Goal: Communication & Community: Answer question/provide support

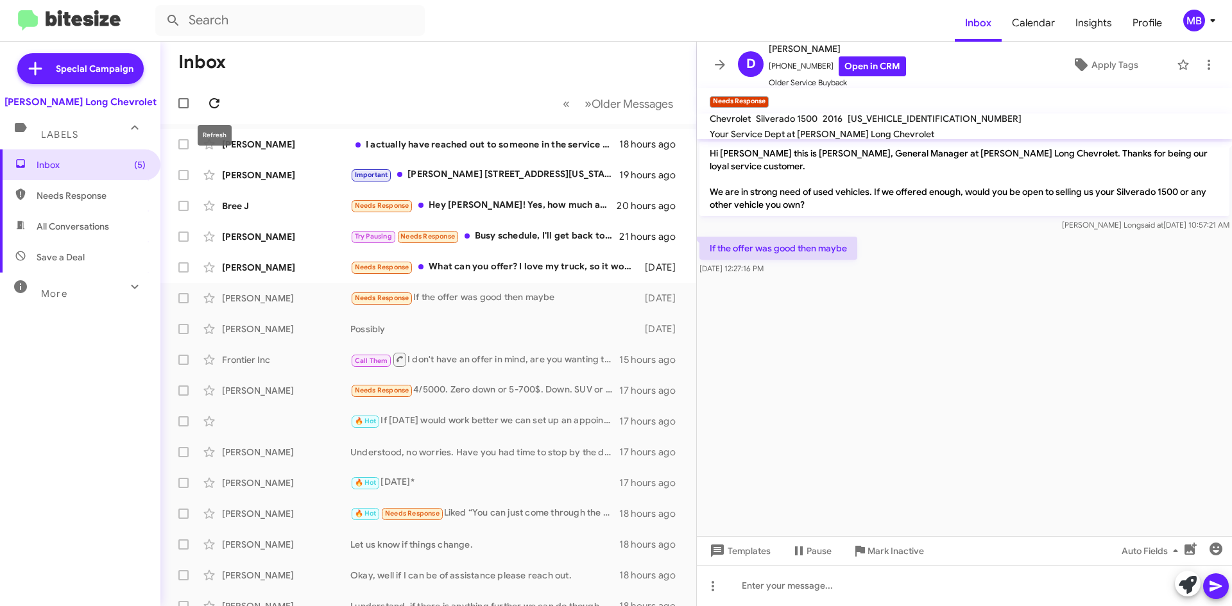
click at [219, 109] on icon at bounding box center [214, 103] width 15 height 15
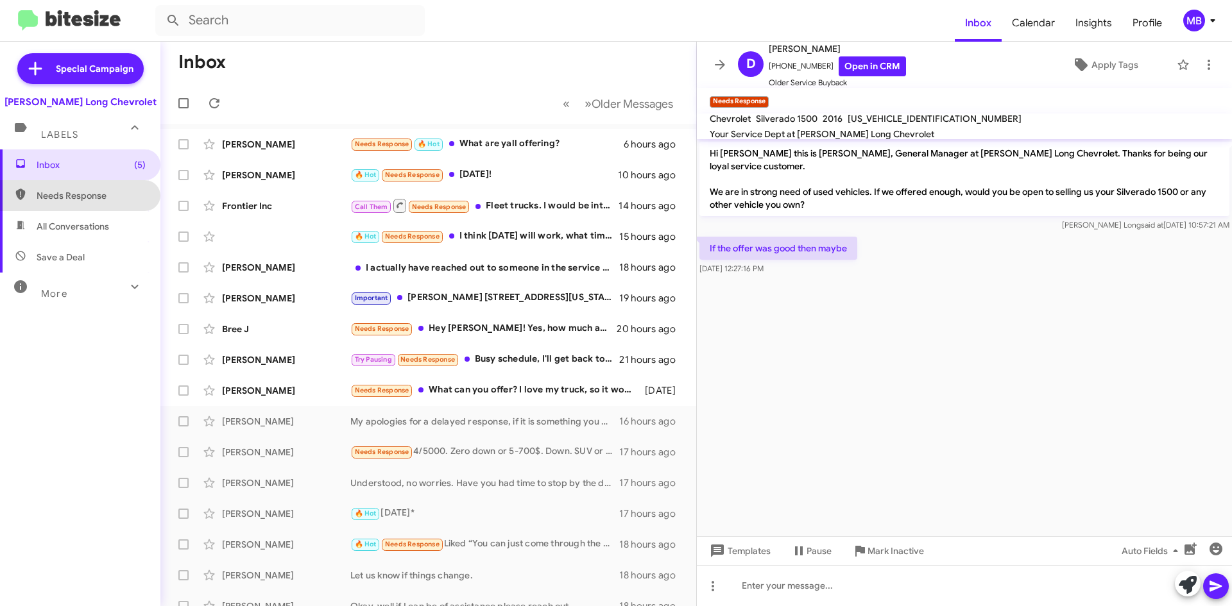
click at [117, 191] on span "Needs Response" at bounding box center [91, 195] width 109 height 13
type input "in:needs-response"
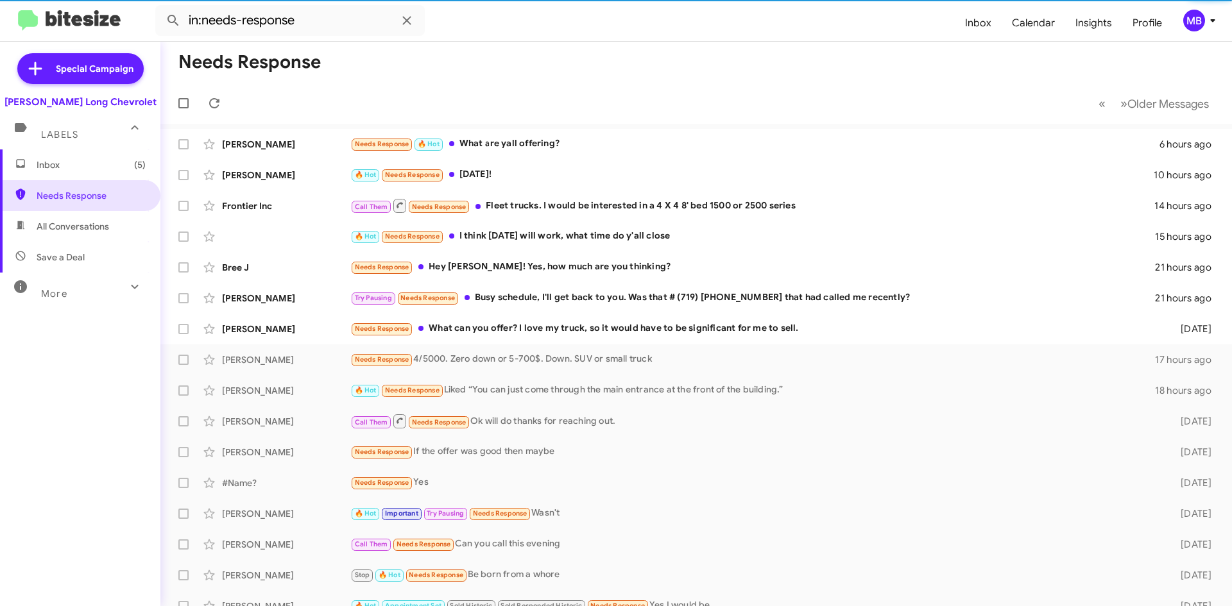
click at [111, 166] on span "Inbox (5)" at bounding box center [91, 165] width 109 height 13
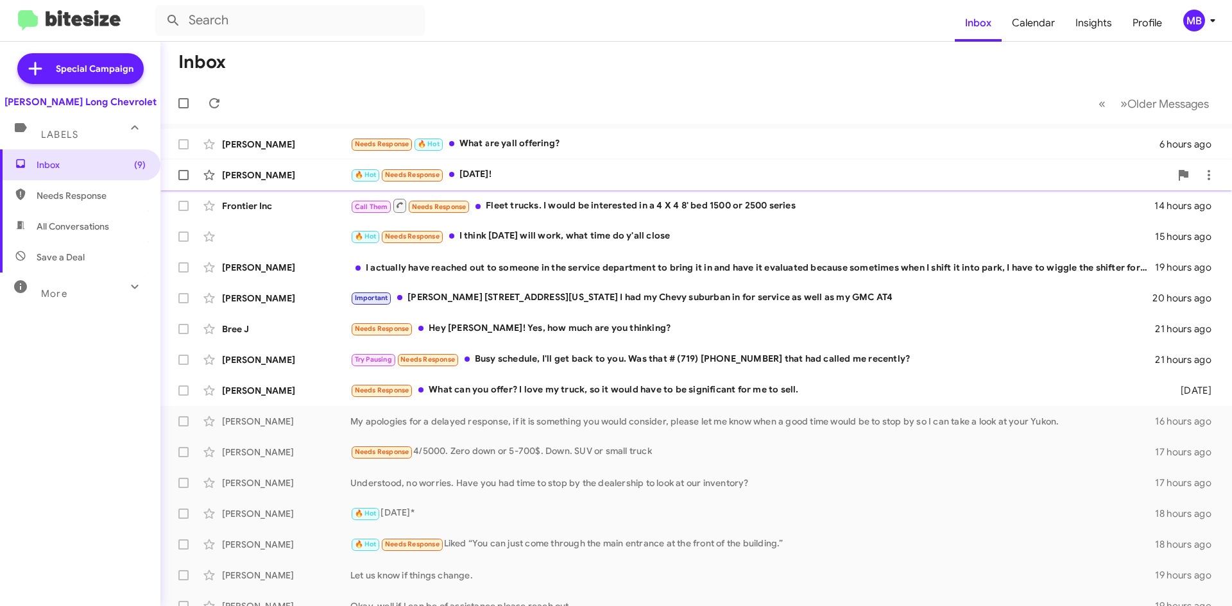
click at [608, 182] on div "🔥 Hot Needs Response [DATE]!" at bounding box center [760, 175] width 820 height 15
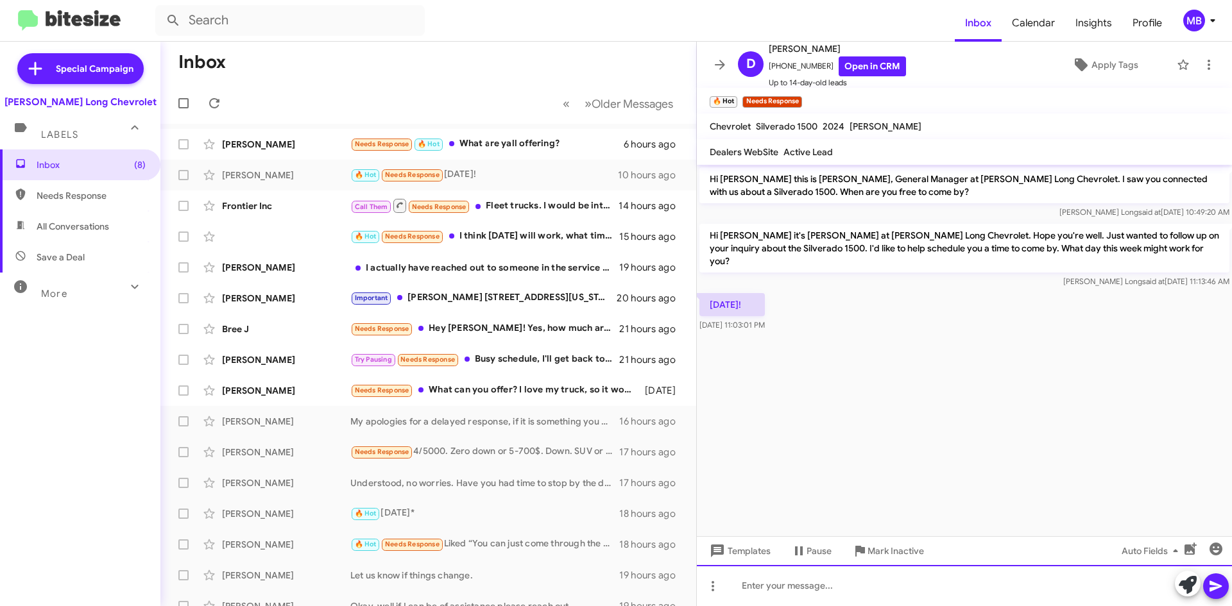
click at [935, 583] on div at bounding box center [964, 585] width 535 height 41
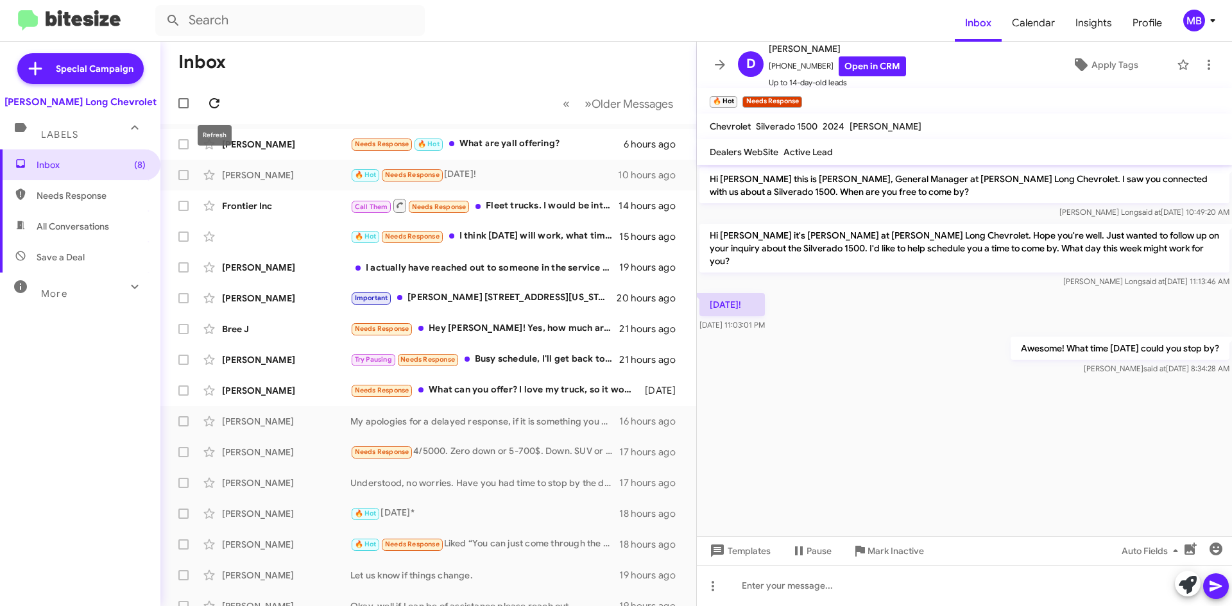
click at [215, 108] on icon at bounding box center [214, 103] width 10 height 10
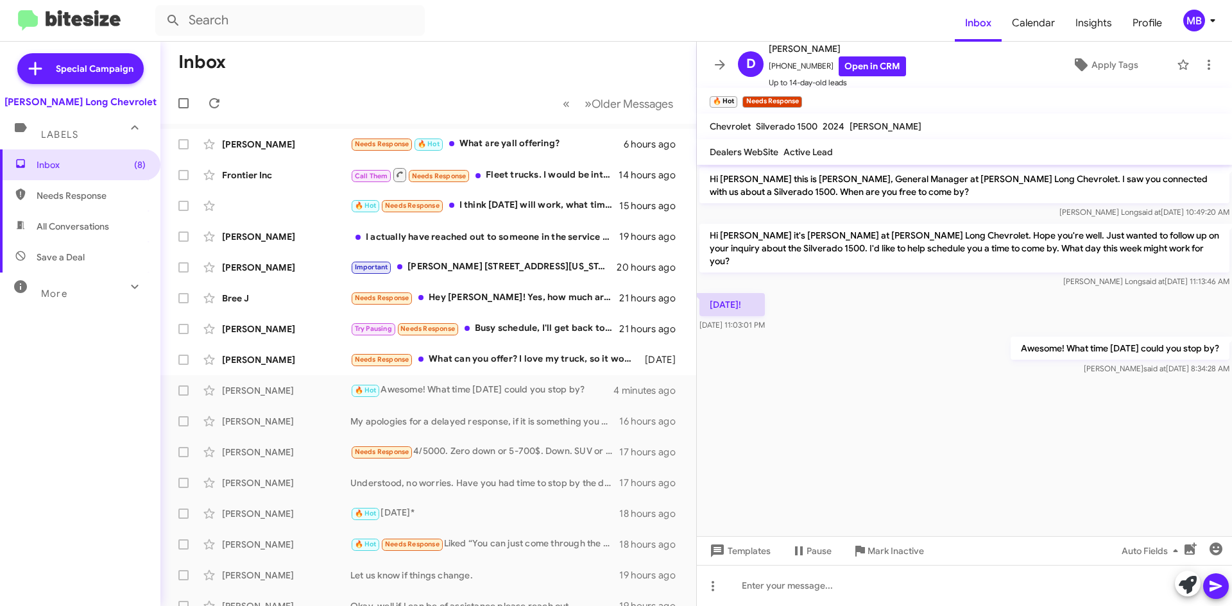
click at [108, 195] on span "Needs Response" at bounding box center [91, 195] width 109 height 13
type input "in:needs-response"
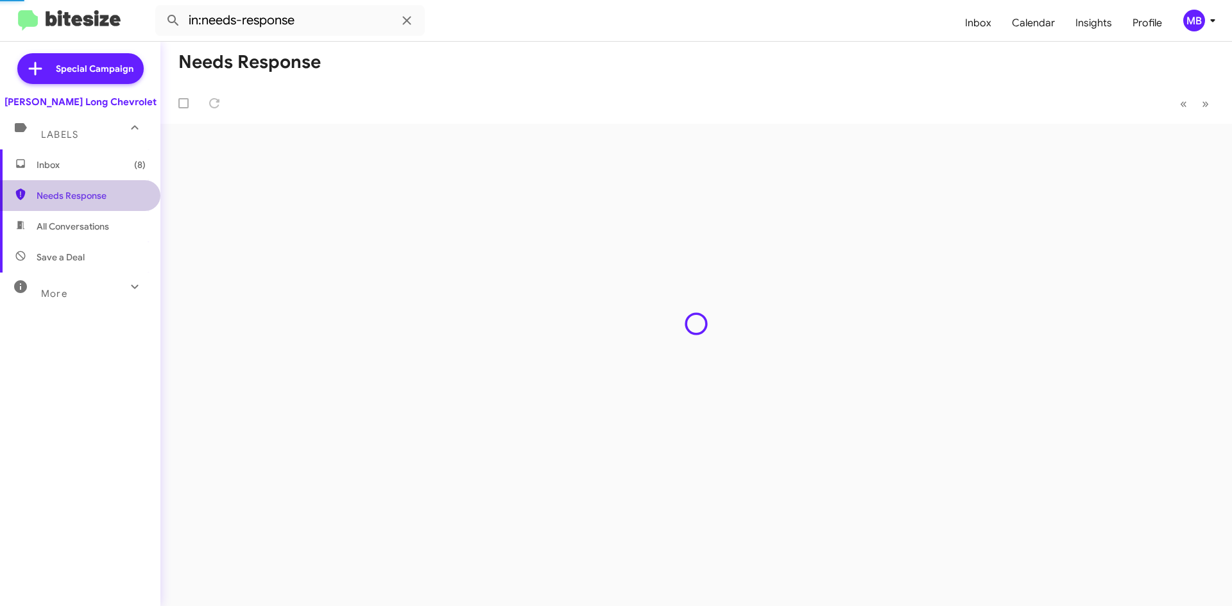
click at [111, 173] on span "Inbox (8)" at bounding box center [80, 165] width 160 height 31
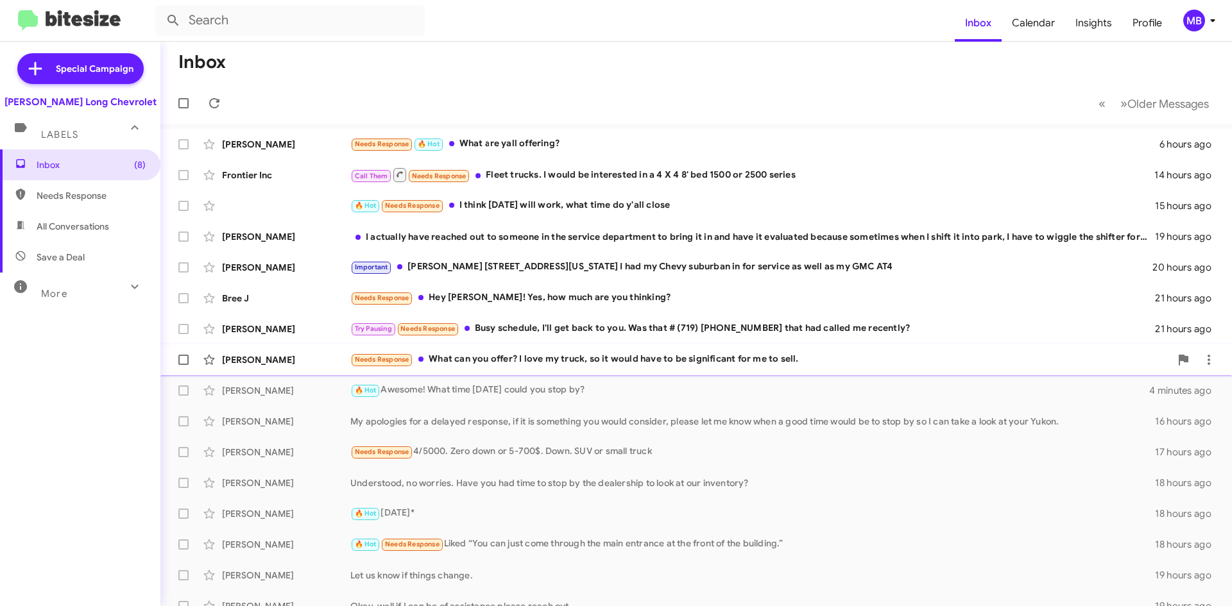
click at [633, 358] on div "Needs Response What can you offer? I love my truck, so it would have to be sign…" at bounding box center [760, 359] width 820 height 15
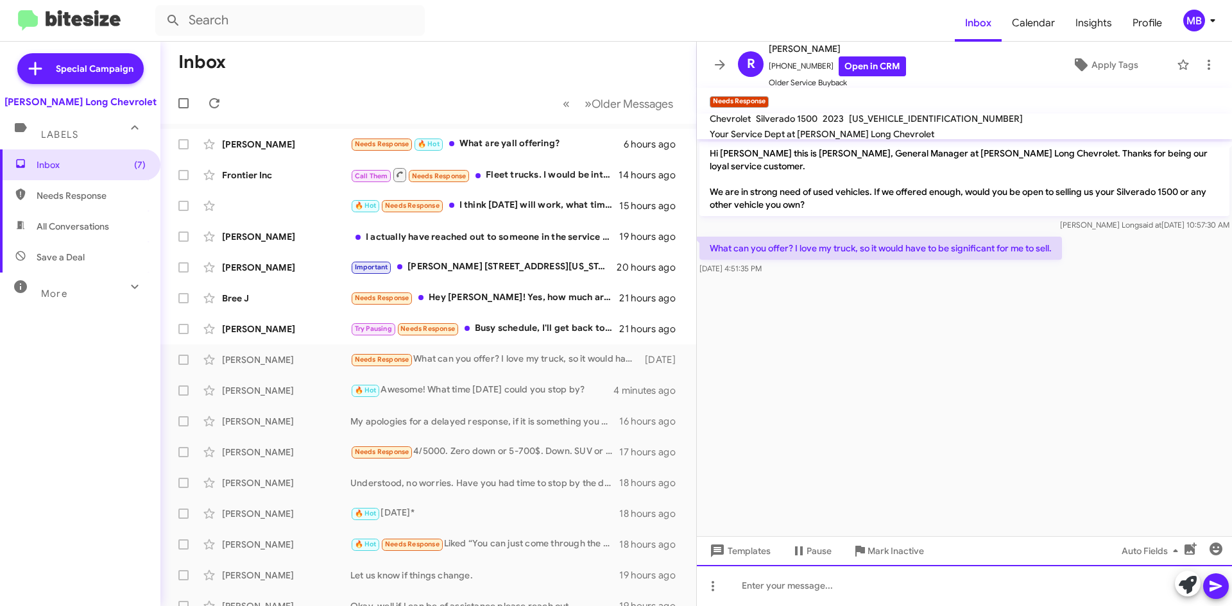
click at [997, 593] on div at bounding box center [964, 585] width 535 height 41
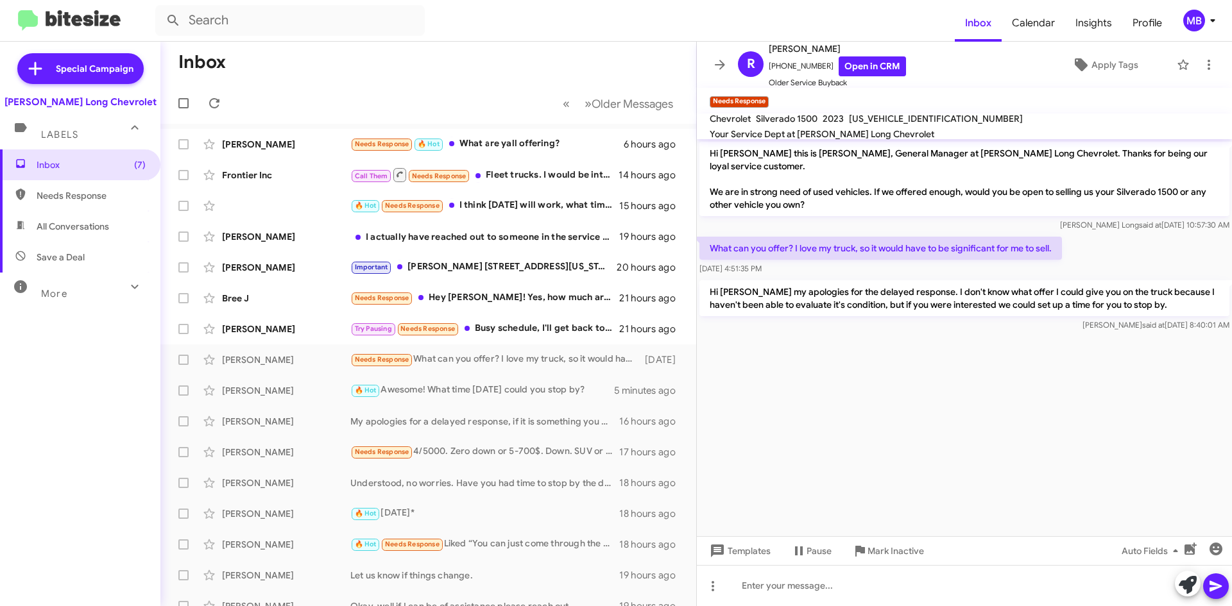
click at [81, 193] on span "Needs Response" at bounding box center [91, 195] width 109 height 13
type input "in:needs-response"
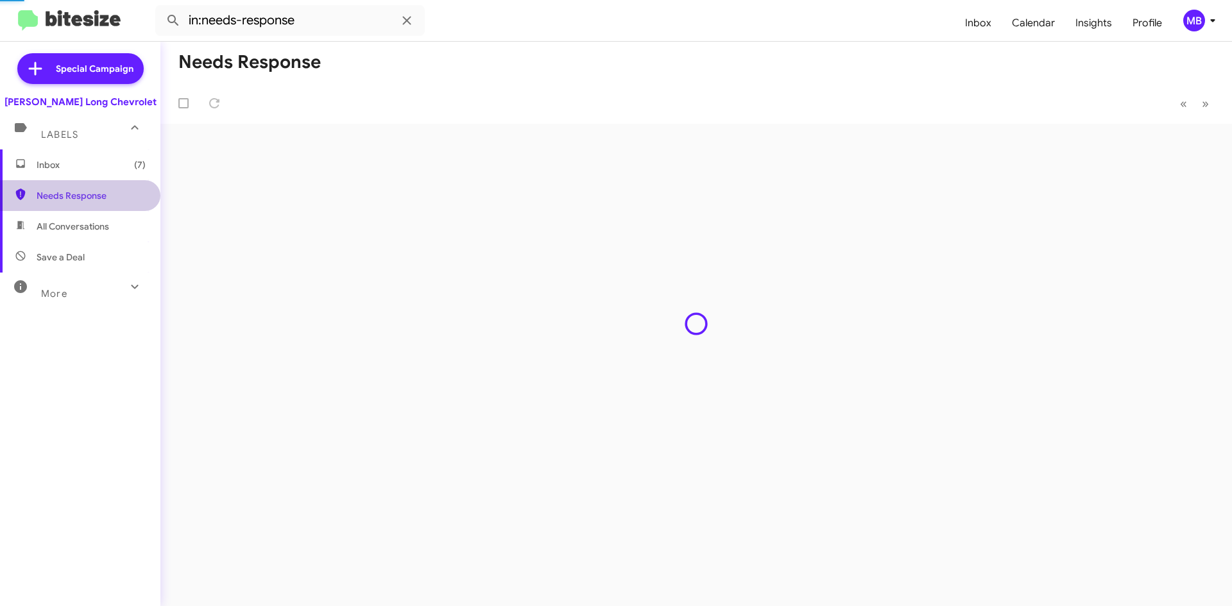
click at [89, 175] on span "Inbox (7)" at bounding box center [80, 165] width 160 height 31
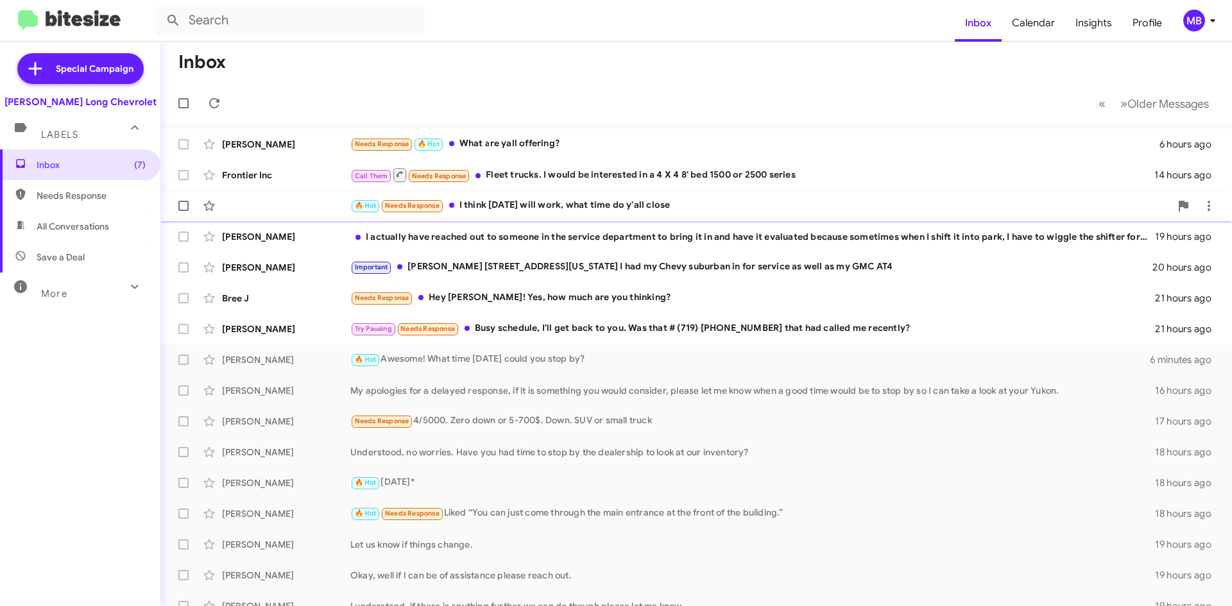
click at [673, 207] on div "🔥 Hot Needs Response I think [DATE] will work, what time do y'all close" at bounding box center [760, 205] width 820 height 15
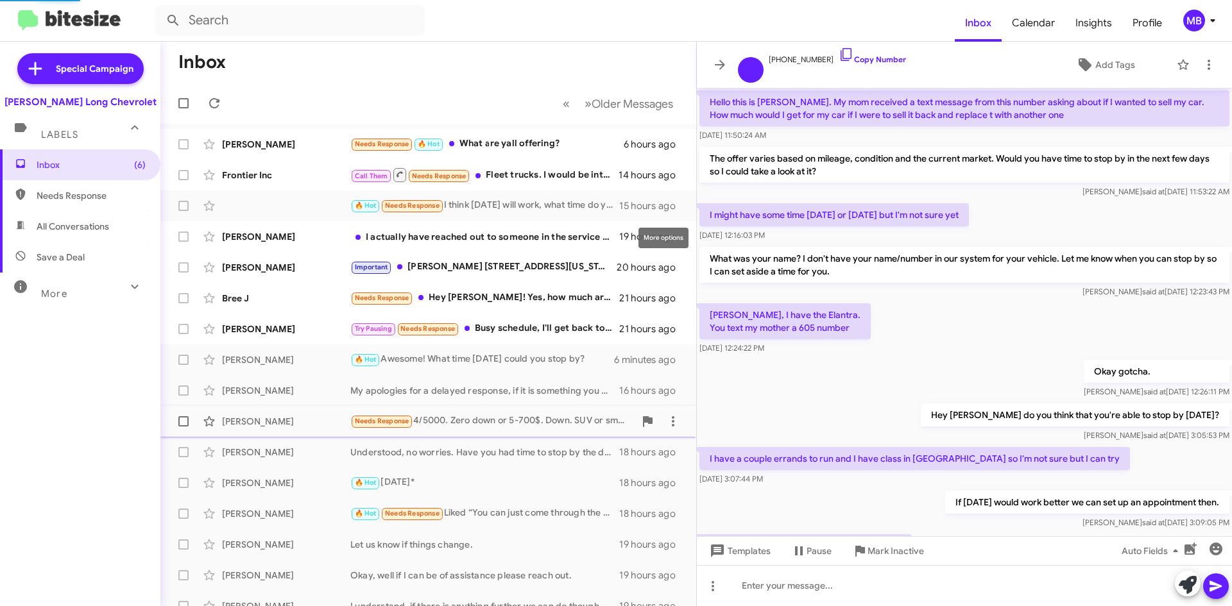
scroll to position [71, 0]
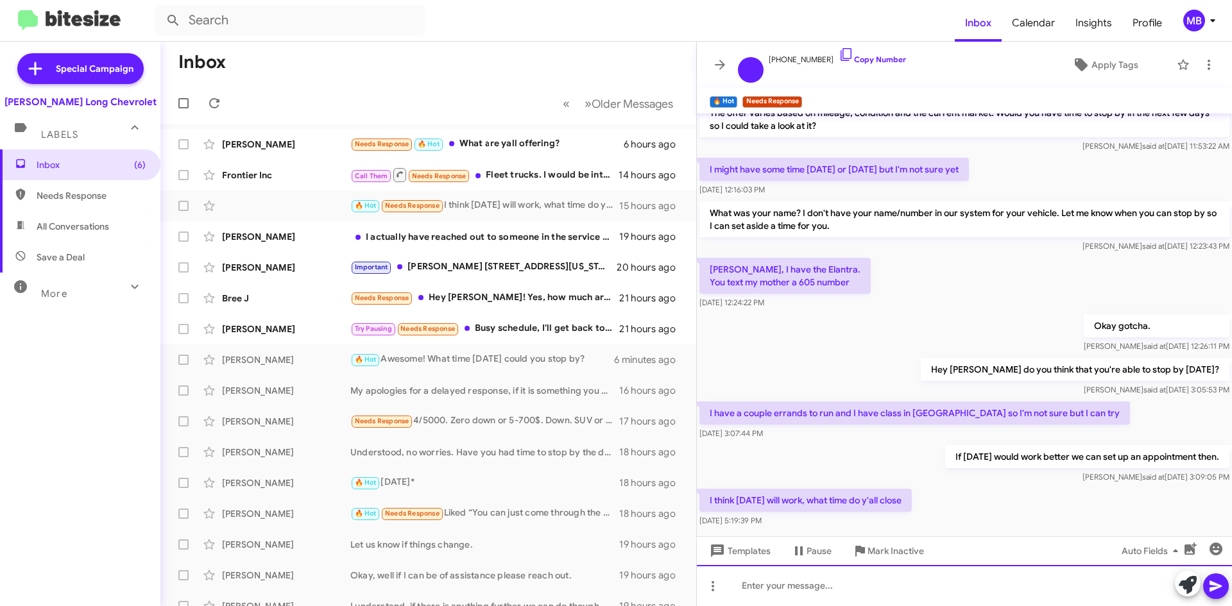
click at [830, 593] on div at bounding box center [964, 585] width 535 height 41
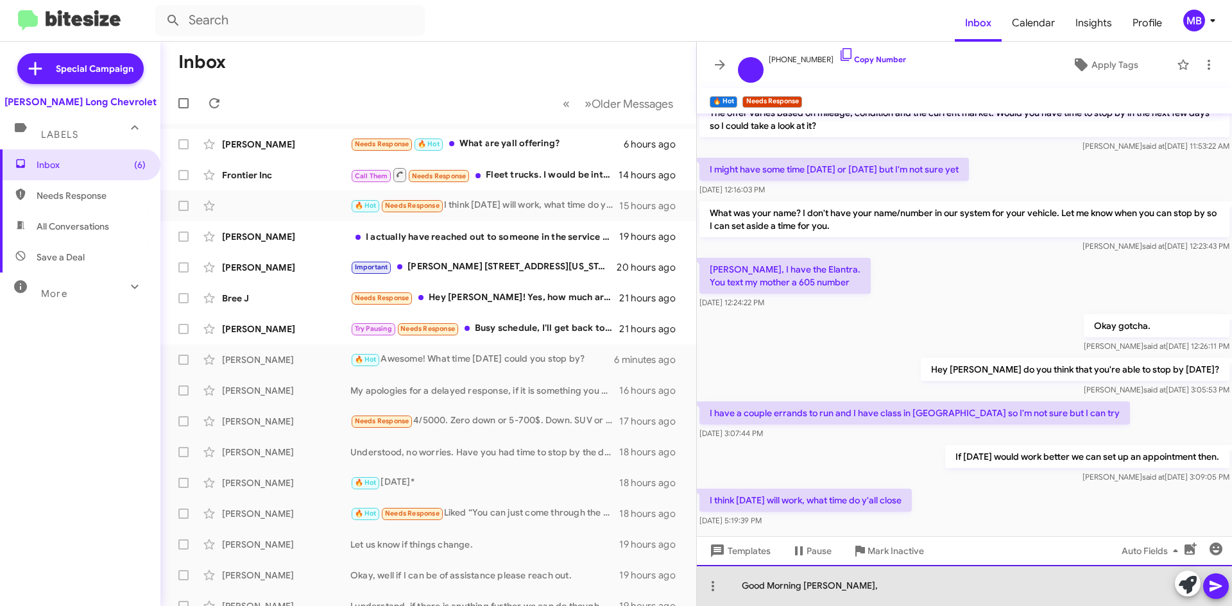
drag, startPoint x: 830, startPoint y: 593, endPoint x: 1192, endPoint y: 637, distance: 363.9
drag, startPoint x: 1192, startPoint y: 637, endPoint x: 872, endPoint y: 588, distance: 323.9
click at [870, 588] on div "Good Morning [PERSON_NAME]," at bounding box center [964, 585] width 535 height 41
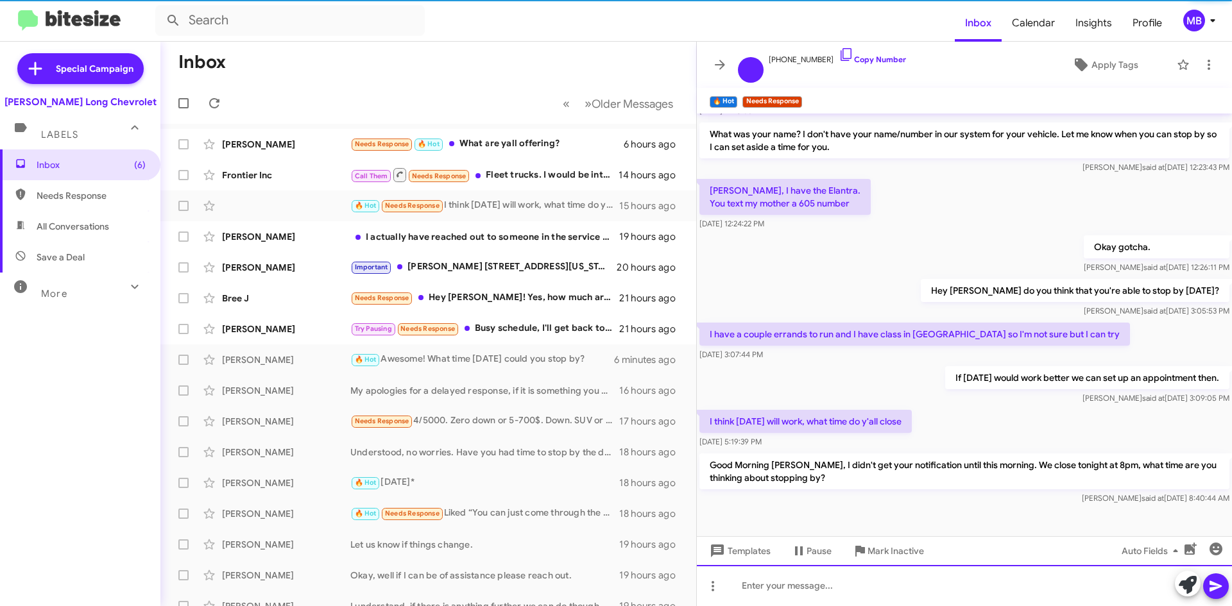
scroll to position [157, 0]
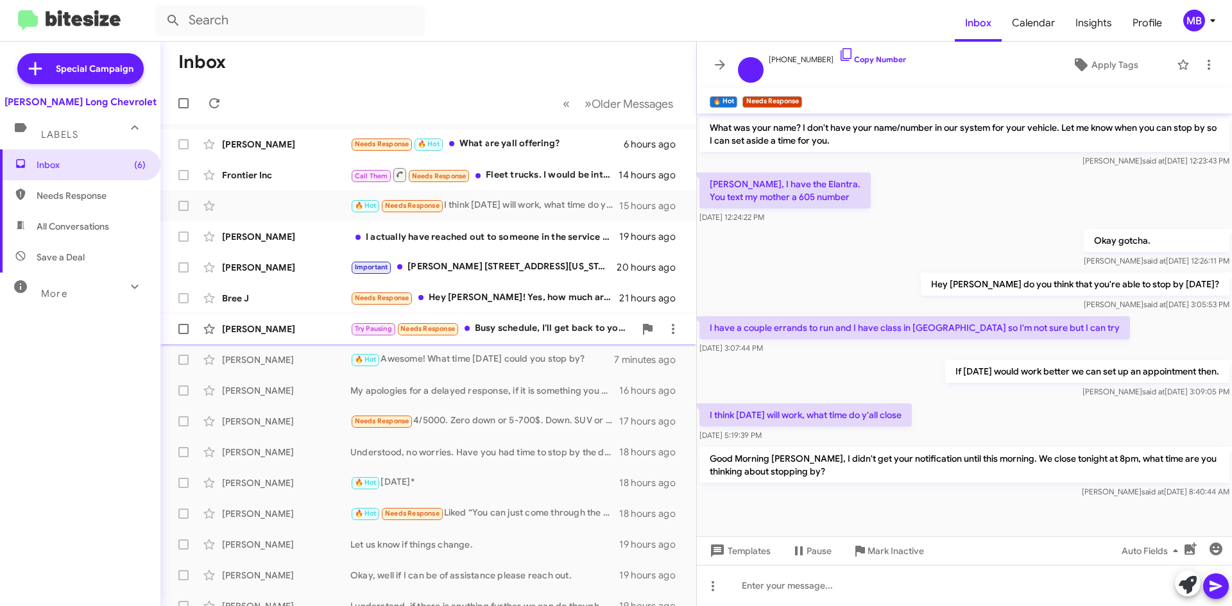
click at [520, 320] on div "[PERSON_NAME] Alpha Try Pausing Needs Response Busy schedule, I'll get back to …" at bounding box center [428, 329] width 515 height 26
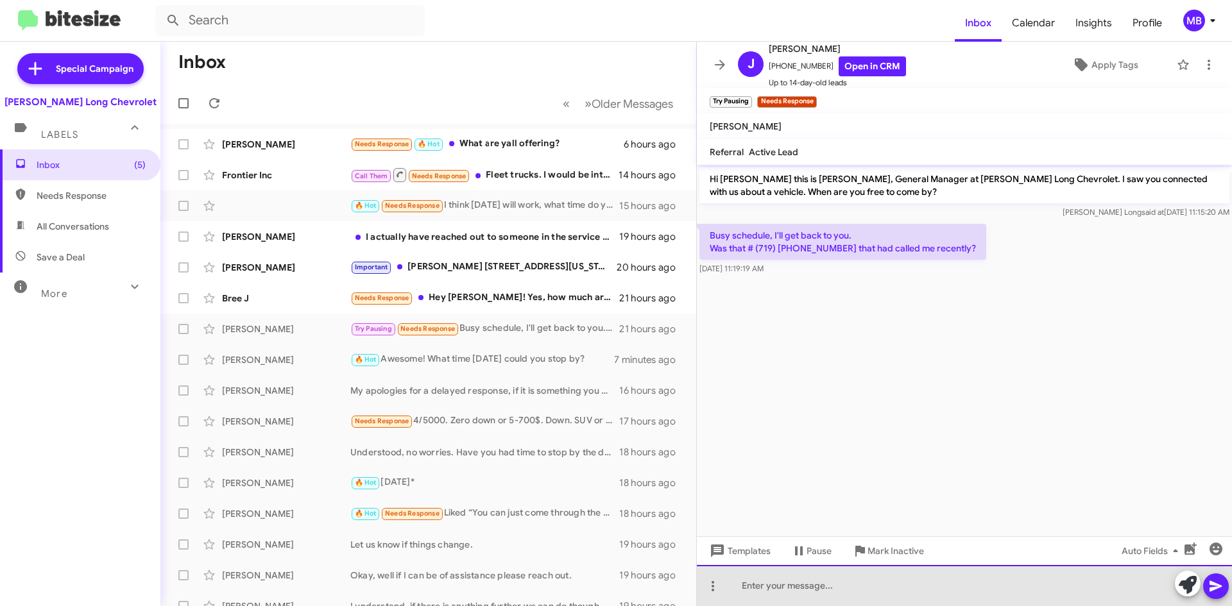
click at [909, 602] on div at bounding box center [964, 585] width 535 height 41
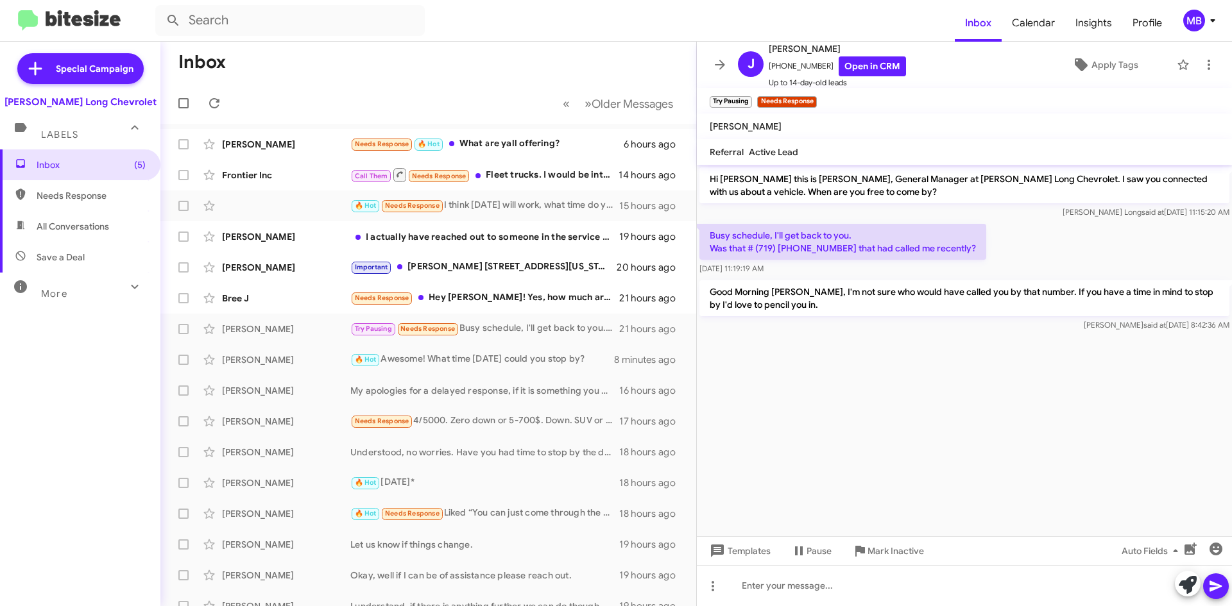
click at [83, 191] on span "Needs Response" at bounding box center [91, 195] width 109 height 13
type input "in:needs-response"
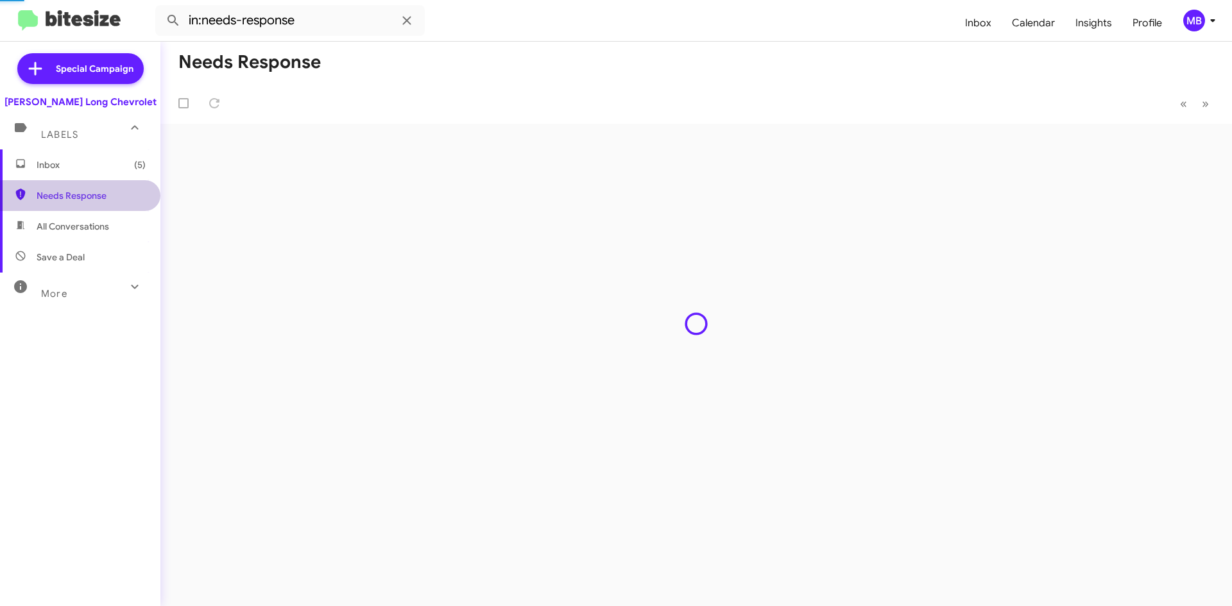
click at [100, 169] on span "Inbox (5)" at bounding box center [91, 165] width 109 height 13
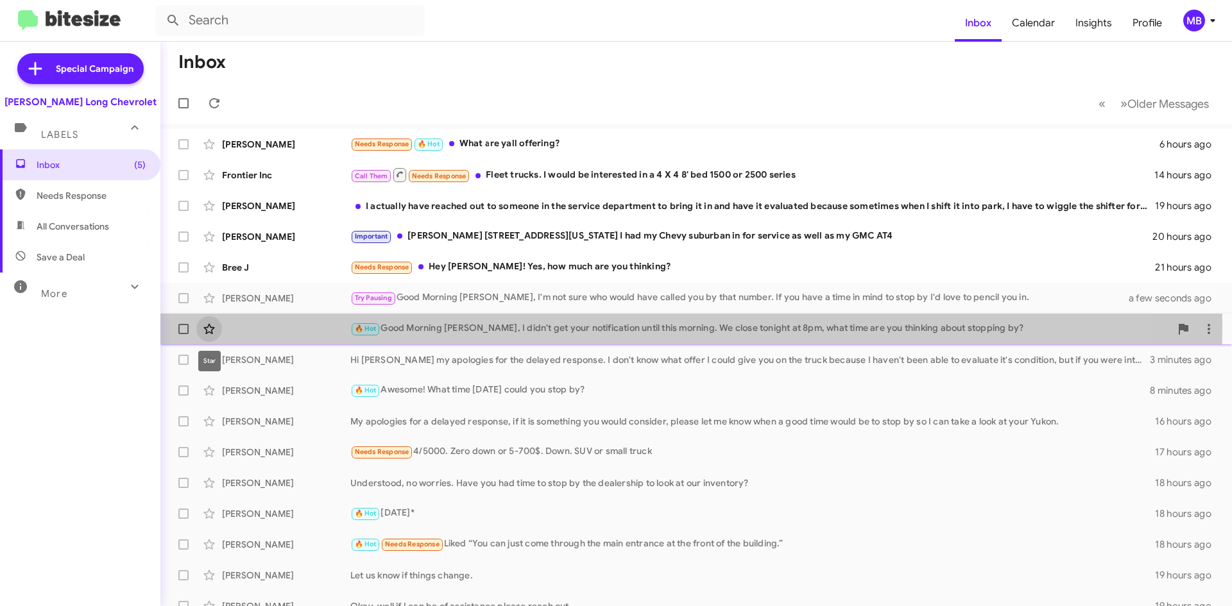
click at [209, 327] on icon at bounding box center [209, 329] width 15 height 15
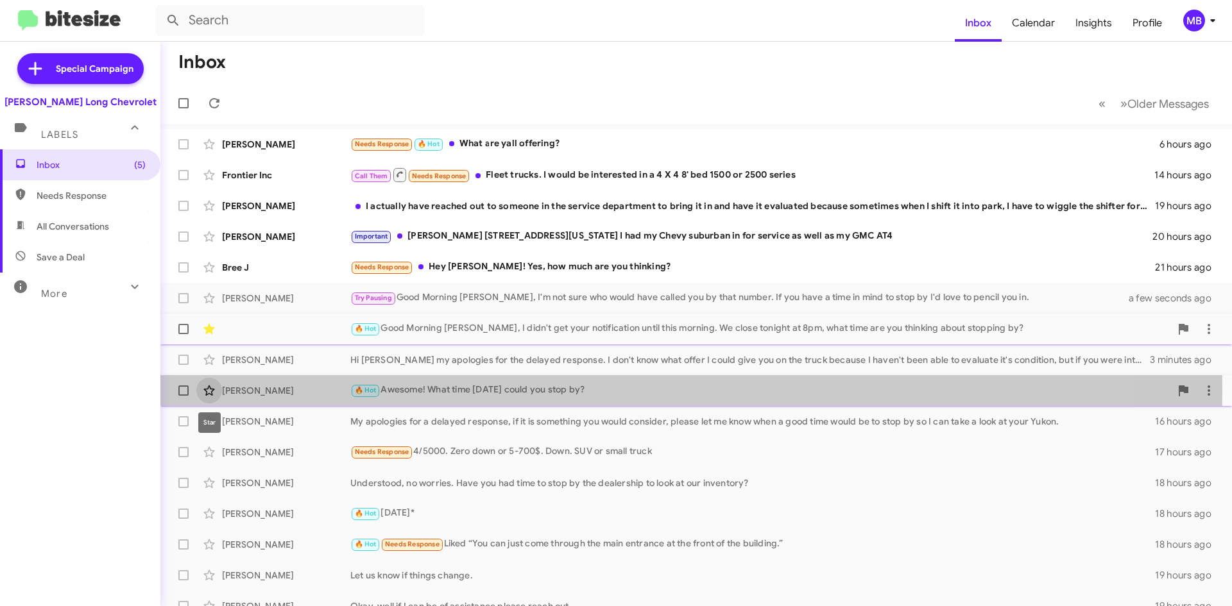
click at [201, 391] on span at bounding box center [209, 390] width 26 height 15
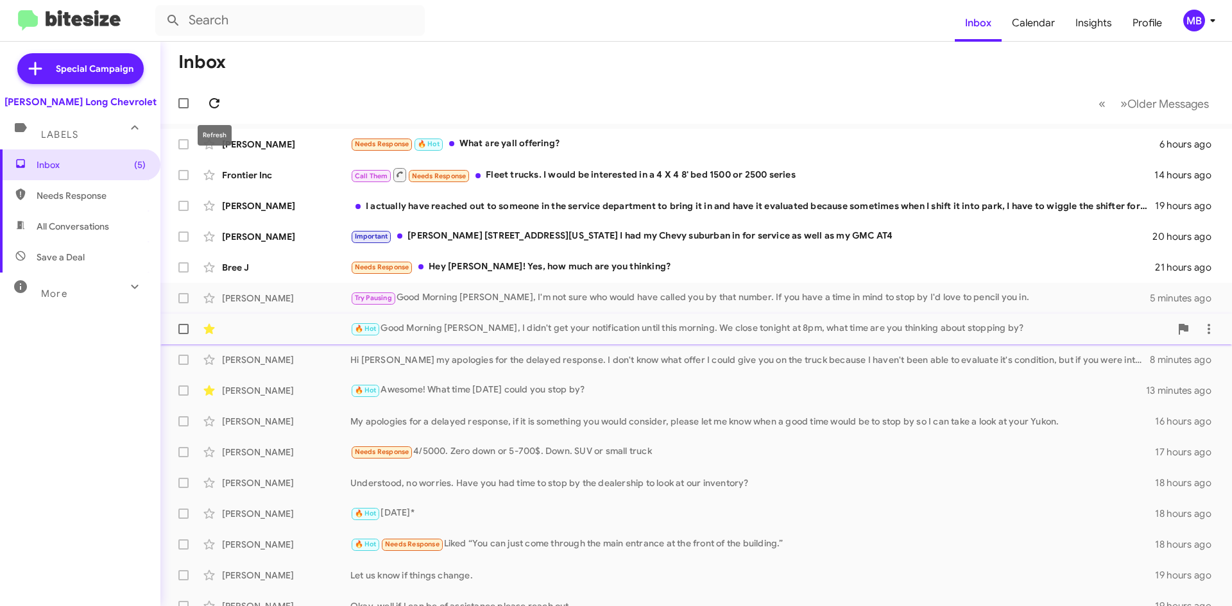
click at [216, 108] on icon at bounding box center [214, 103] width 15 height 15
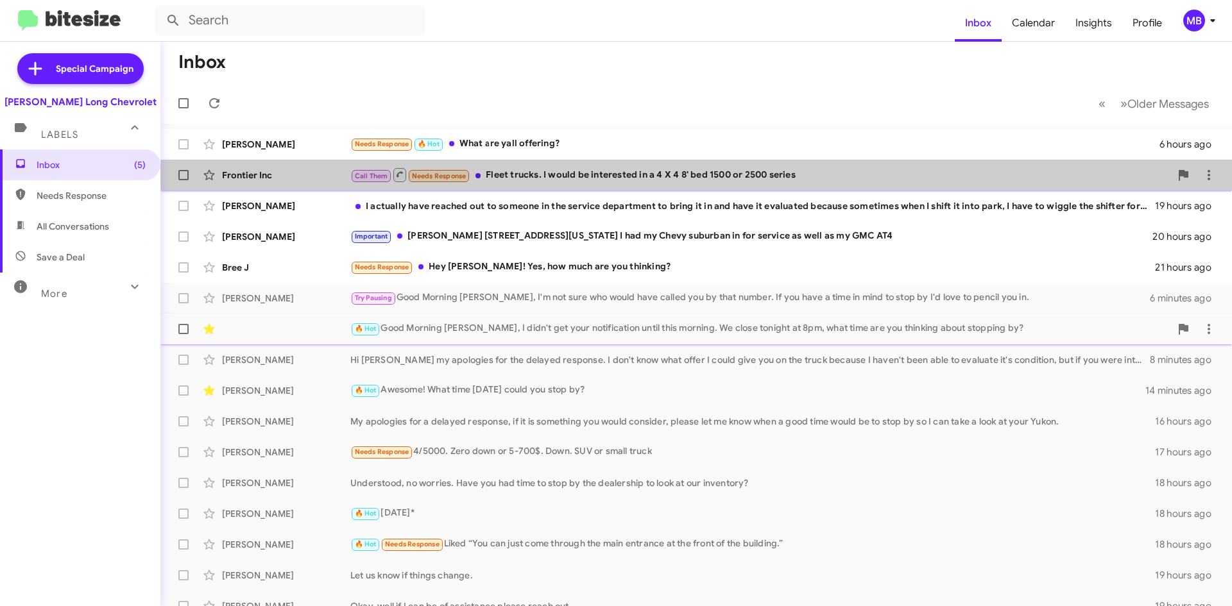
click at [723, 177] on div "Call Them Needs Response Fleet trucks. I would be interested in a 4 X 4 8' bed …" at bounding box center [760, 175] width 820 height 16
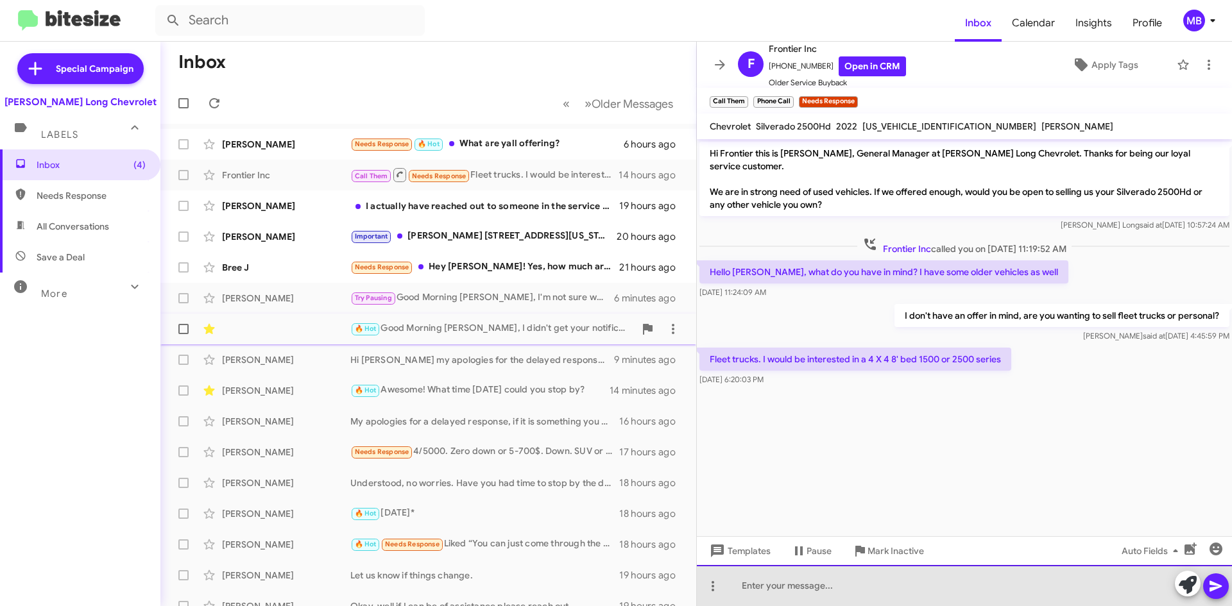
click at [882, 588] on div at bounding box center [964, 585] width 535 height 41
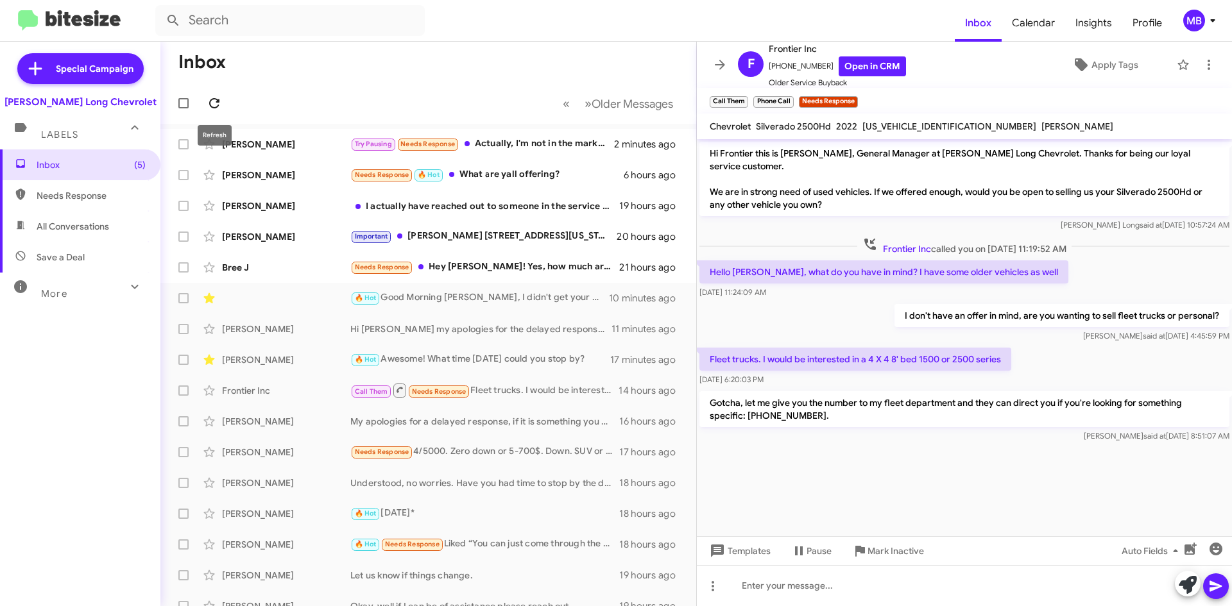
click at [205, 95] on button at bounding box center [215, 103] width 26 height 26
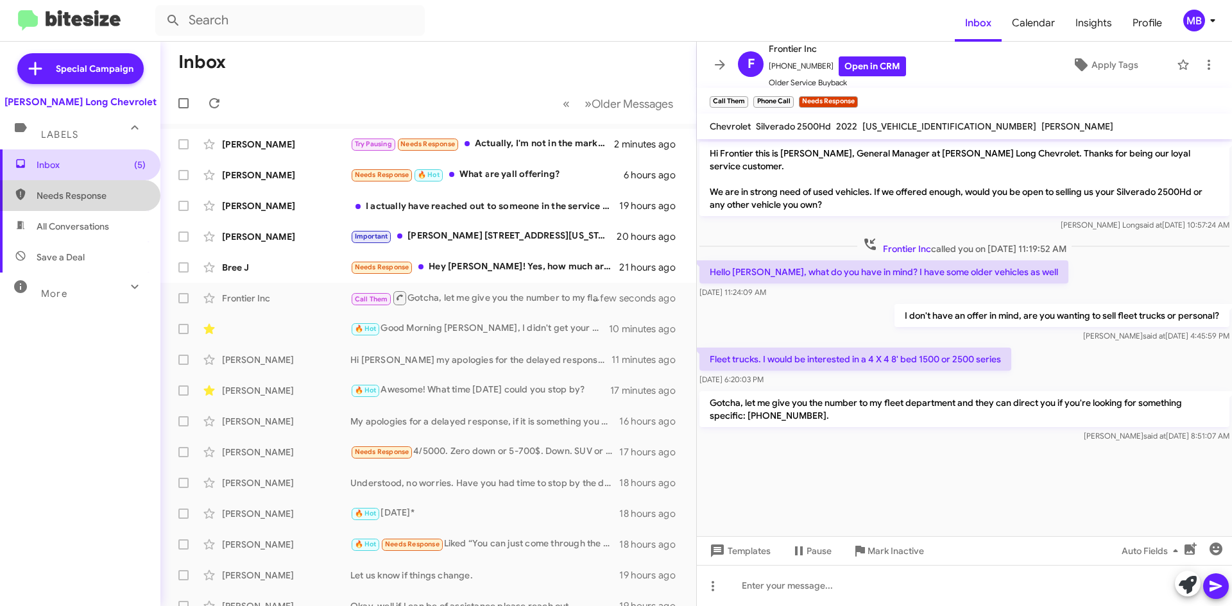
drag, startPoint x: 105, startPoint y: 201, endPoint x: 117, endPoint y: 174, distance: 29.6
click at [105, 201] on span "Needs Response" at bounding box center [91, 195] width 109 height 13
type input "in:needs-response"
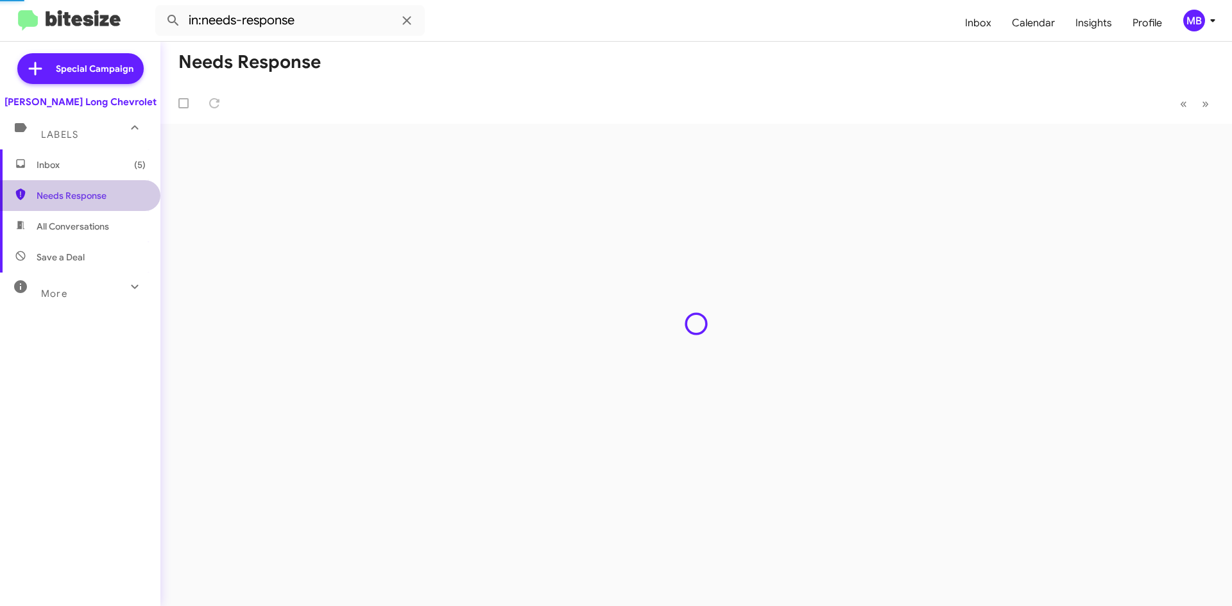
click at [134, 162] on span "(5)" at bounding box center [140, 165] width 12 height 13
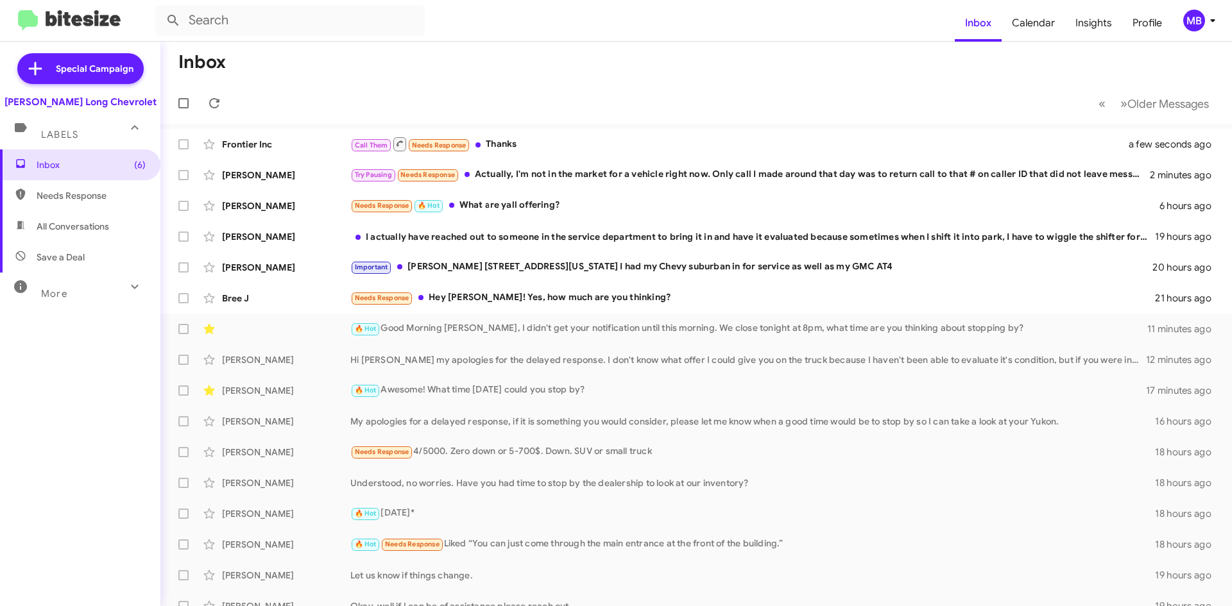
drag, startPoint x: 673, startPoint y: 141, endPoint x: 694, endPoint y: 148, distance: 22.5
click at [673, 141] on div "Call Them Needs Response Thanks" at bounding box center [747, 144] width 795 height 16
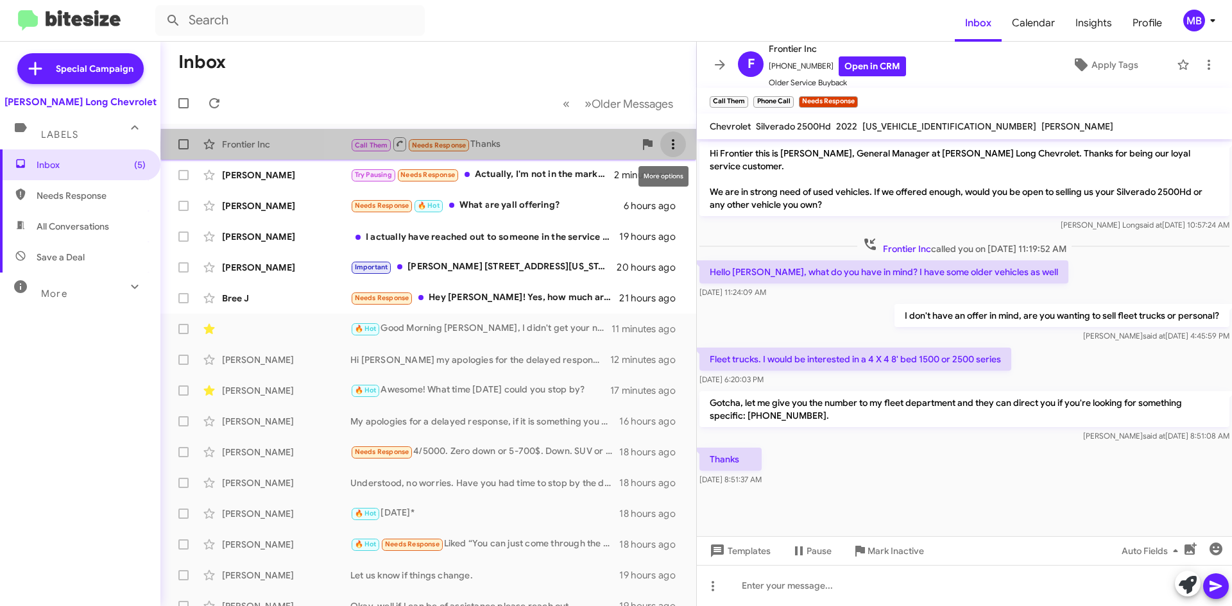
click at [671, 147] on icon at bounding box center [673, 144] width 15 height 15
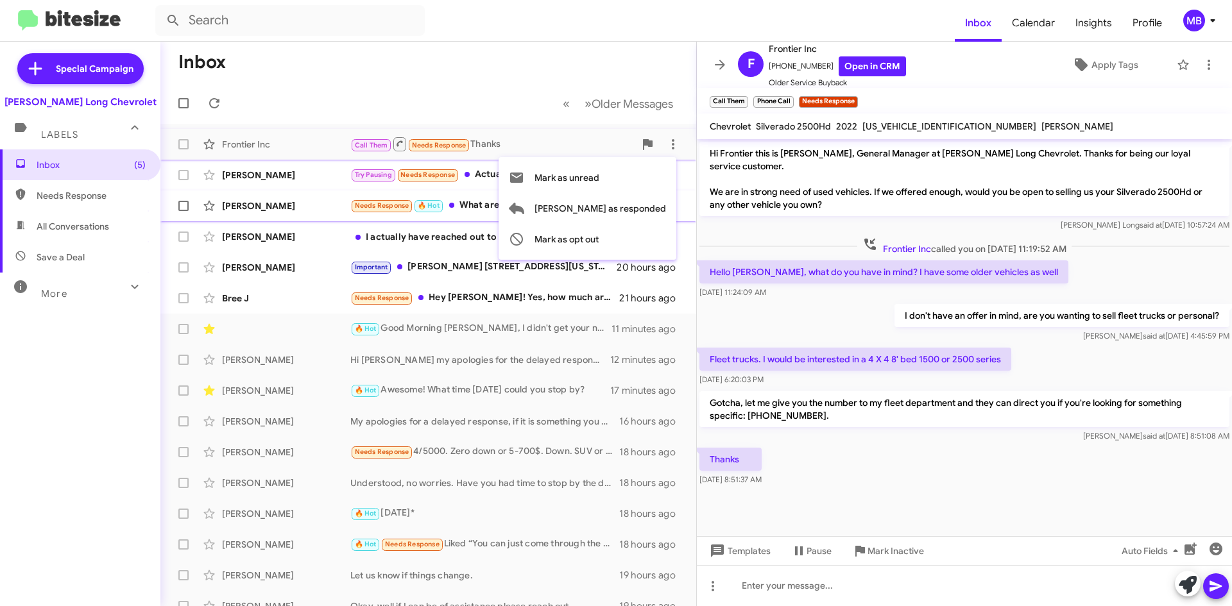
click at [664, 202] on span "[PERSON_NAME] as responded" at bounding box center [601, 208] width 132 height 31
